Goal: Task Accomplishment & Management: Manage account settings

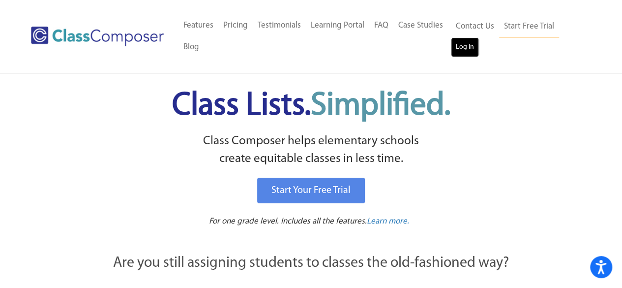
click at [456, 47] on link "Log In" at bounding box center [465, 47] width 28 height 20
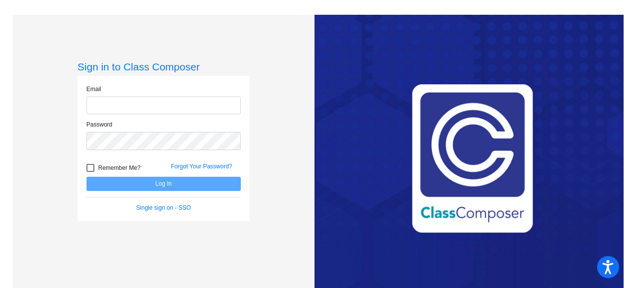
type input "amanda.matz@irsd.k12.de.us"
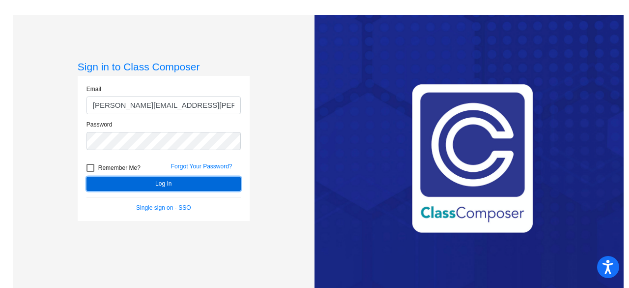
click at [194, 184] on button "Log In" at bounding box center [164, 183] width 154 height 14
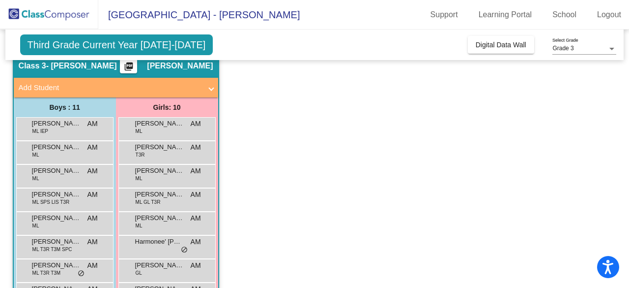
scroll to position [43, 0]
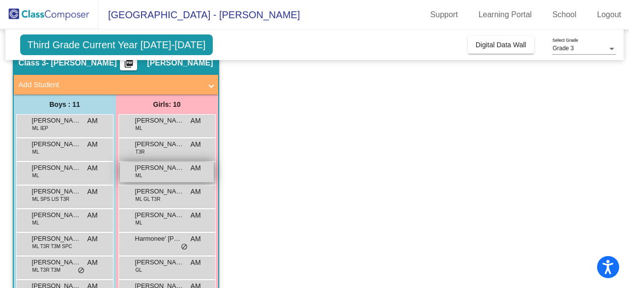
click at [177, 171] on span "Claudi Ayala Roblero" at bounding box center [159, 168] width 49 height 10
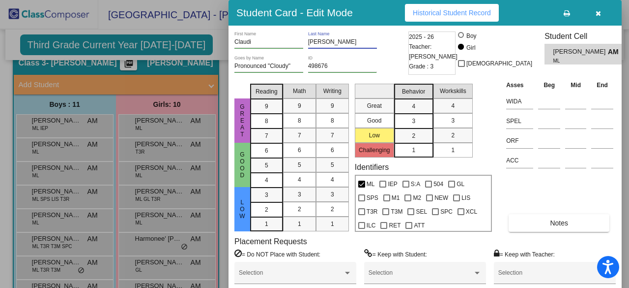
drag, startPoint x: 352, startPoint y: 40, endPoint x: 235, endPoint y: 43, distance: 117.5
click at [235, 43] on div "Claudi First Name Ayala Roblero Last Name" at bounding box center [320, 43] width 172 height 24
click at [362, 48] on div "Ayala Roblero Last Name" at bounding box center [342, 43] width 69 height 24
drag, startPoint x: 539, startPoint y: 51, endPoint x: 593, endPoint y: 54, distance: 54.1
click at [593, 54] on div "Claudi Ayala Roblero AM" at bounding box center [587, 50] width 68 height 13
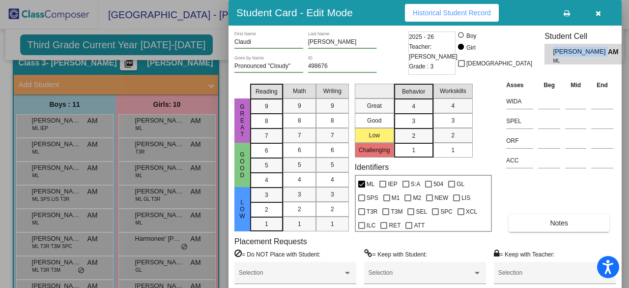
click at [608, 54] on span "AM" at bounding box center [615, 52] width 14 height 10
